Goal: Task Accomplishment & Management: Manage account settings

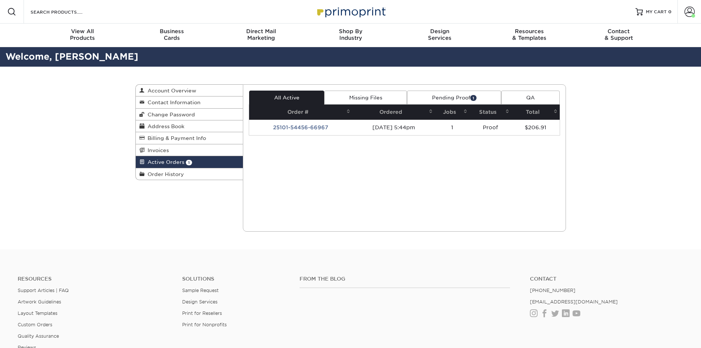
click at [486, 93] on link "Pending Proof 1" at bounding box center [454, 98] width 94 height 14
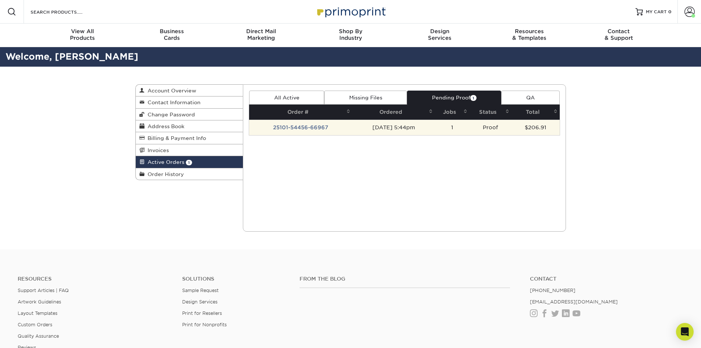
click at [294, 125] on td "25101-54456-66967" at bounding box center [300, 127] width 103 height 15
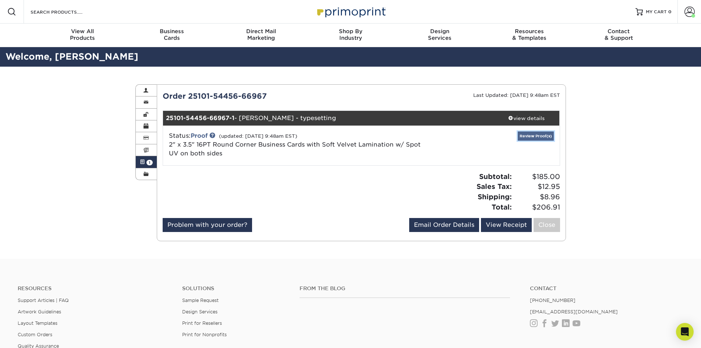
click at [540, 138] on link "Review Proof(s)" at bounding box center [536, 135] width 36 height 9
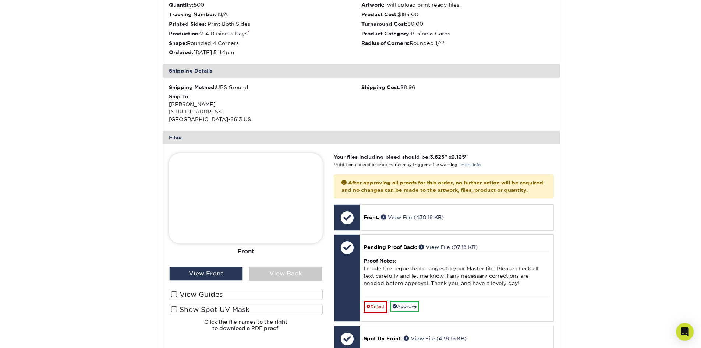
scroll to position [184, 0]
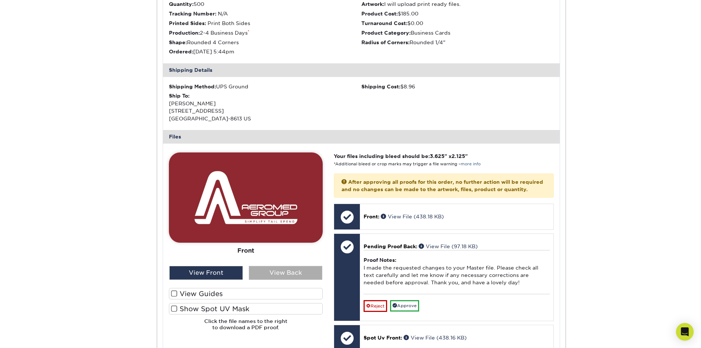
click at [270, 270] on div "View Back" at bounding box center [286, 273] width 74 height 14
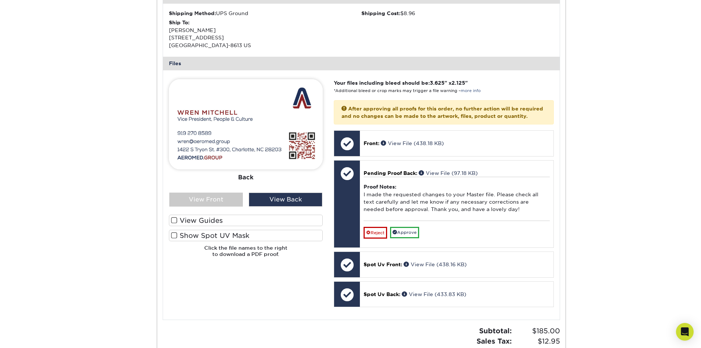
scroll to position [258, 0]
click at [218, 190] on div "Front Back" at bounding box center [246, 136] width 154 height 114
click at [221, 197] on div "View Front" at bounding box center [206, 199] width 74 height 14
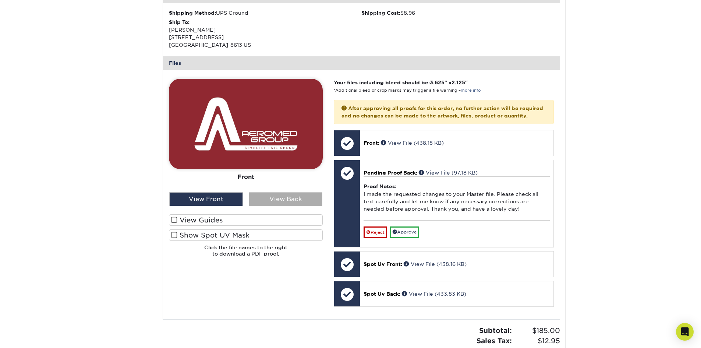
click at [300, 203] on div "View Back" at bounding box center [286, 199] width 74 height 14
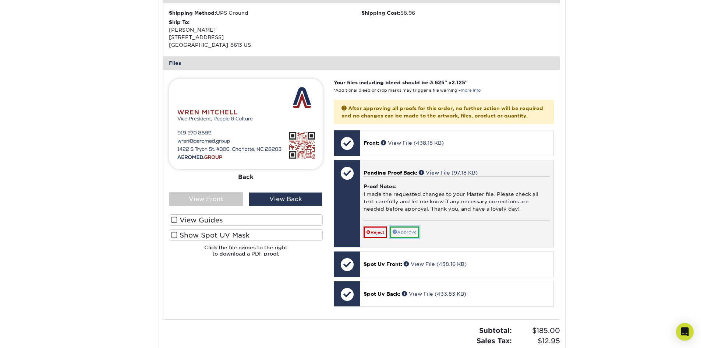
click at [419, 238] on link "Approve" at bounding box center [404, 231] width 29 height 11
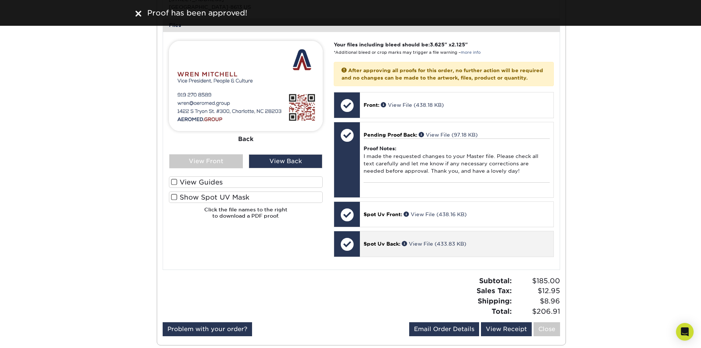
scroll to position [295, 0]
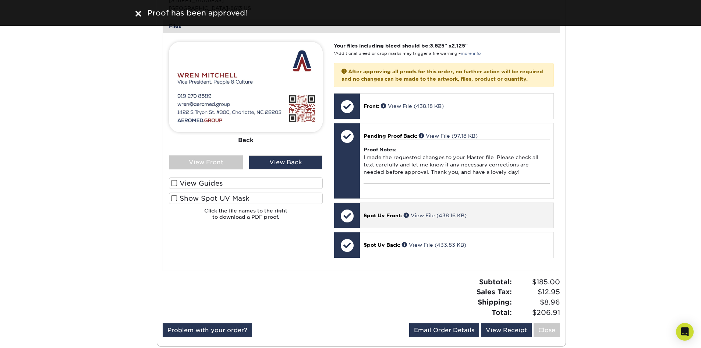
click at [396, 218] on span "Spot Uv Front:" at bounding box center [383, 215] width 39 height 6
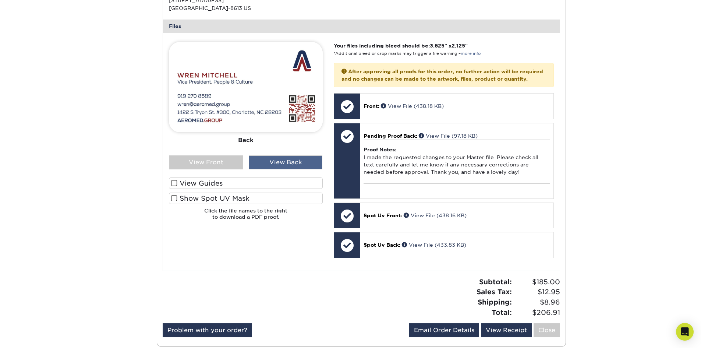
click at [315, 163] on div "View Back" at bounding box center [286, 162] width 74 height 14
click at [208, 162] on div "View Front" at bounding box center [206, 162] width 74 height 14
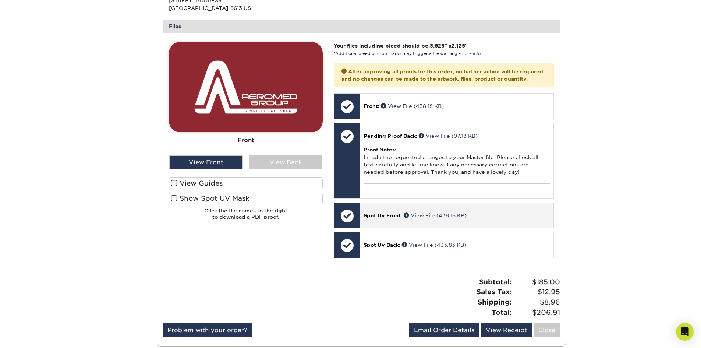
click at [497, 218] on div "Spot Uv Front: View File (438.16 KB)" at bounding box center [456, 215] width 193 height 25
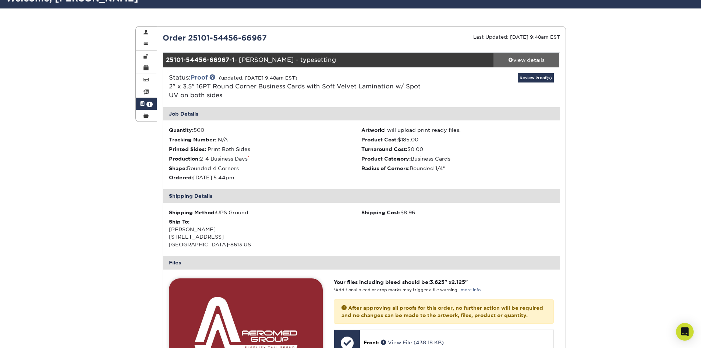
scroll to position [0, 0]
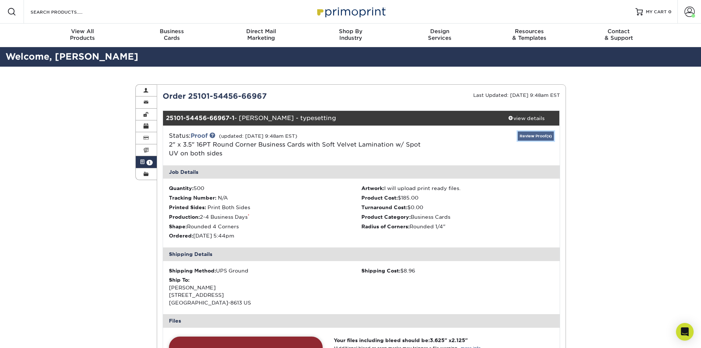
click at [526, 135] on link "Review Proof(s)" at bounding box center [536, 135] width 36 height 9
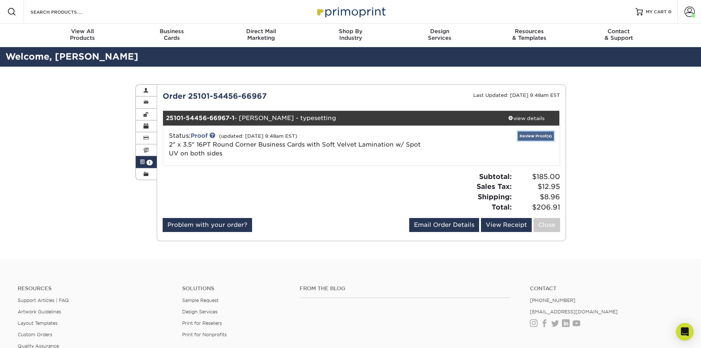
click at [541, 131] on link "Review Proof(s)" at bounding box center [536, 135] width 36 height 9
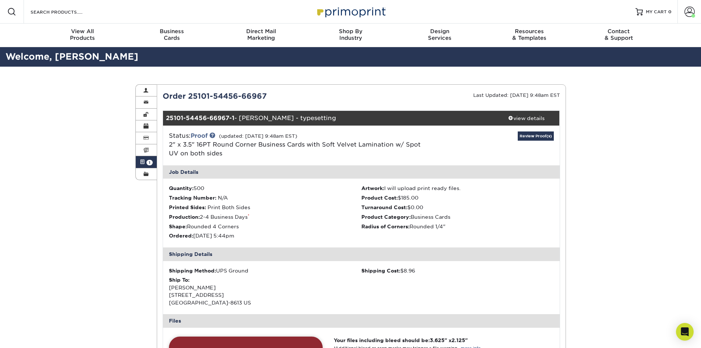
click at [145, 164] on link "Active Orders 1" at bounding box center [146, 162] width 21 height 12
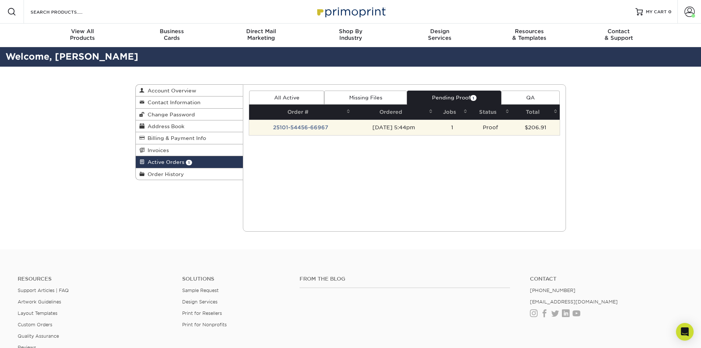
click at [317, 129] on td "25101-54456-66967" at bounding box center [300, 127] width 103 height 15
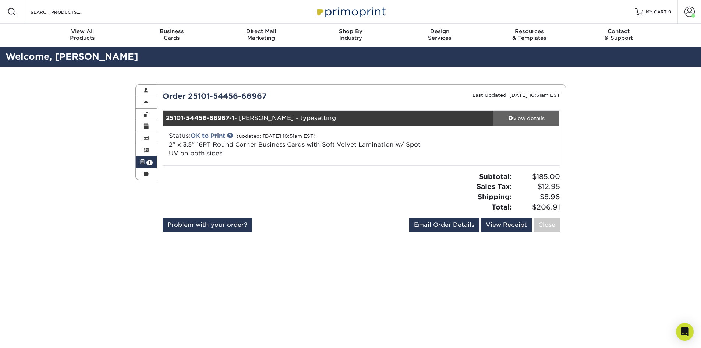
click at [524, 113] on link "view details" at bounding box center [527, 118] width 66 height 15
